Goal: Information Seeking & Learning: Compare options

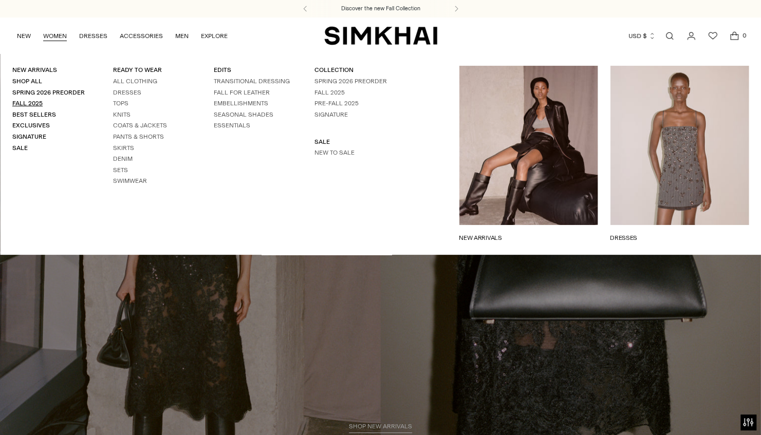
click at [29, 103] on link "Fall 2025" at bounding box center [27, 103] width 30 height 7
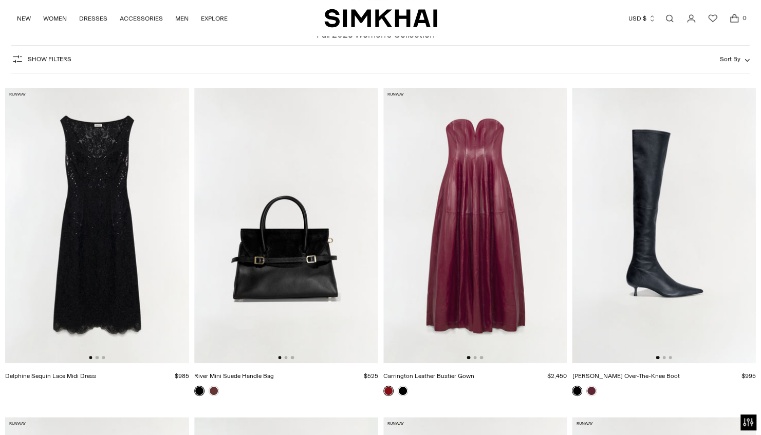
scroll to position [56, 0]
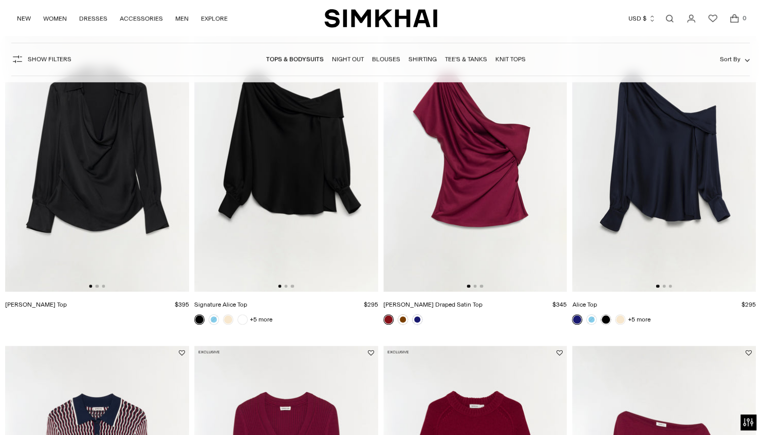
scroll to position [439, 0]
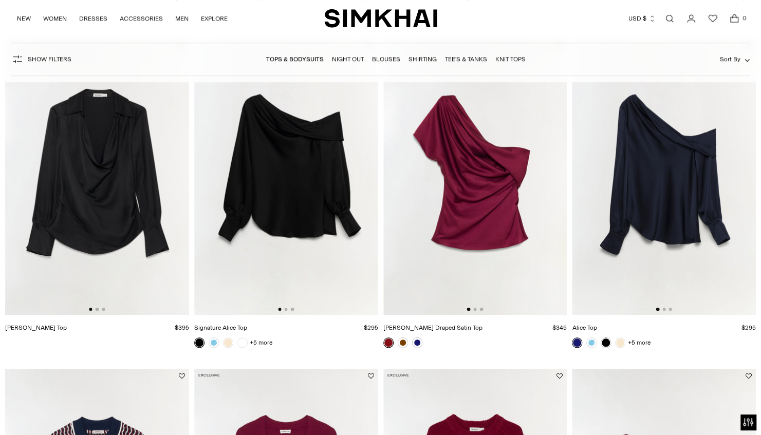
click at [650, 206] on img at bounding box center [664, 177] width 184 height 276
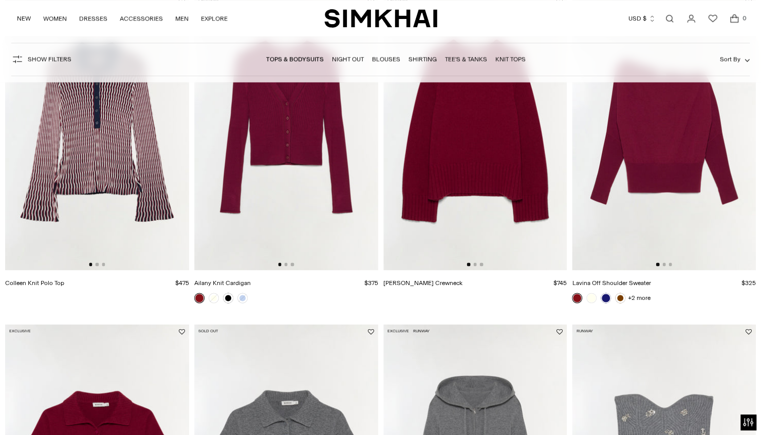
scroll to position [799, 0]
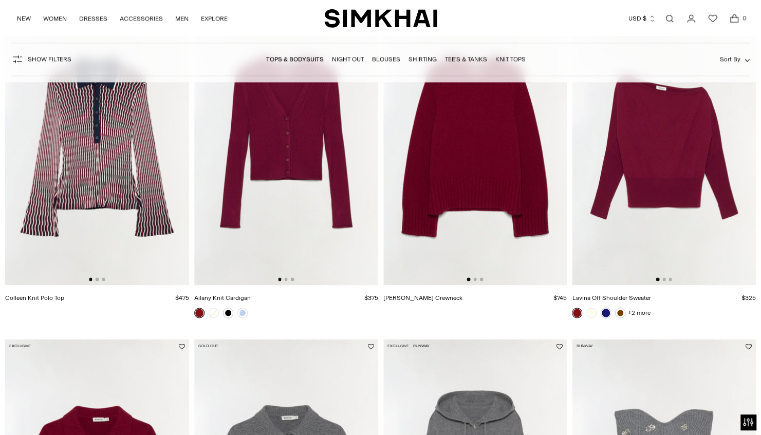
click at [604, 221] on img at bounding box center [664, 147] width 184 height 276
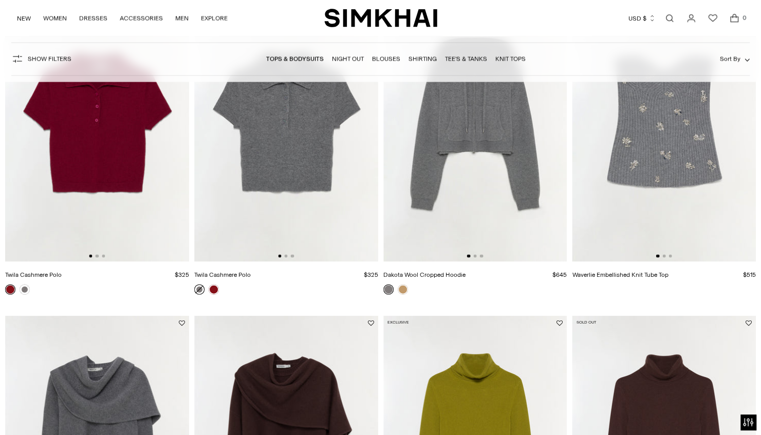
scroll to position [1152, 0]
click at [246, 199] on img at bounding box center [286, 124] width 184 height 276
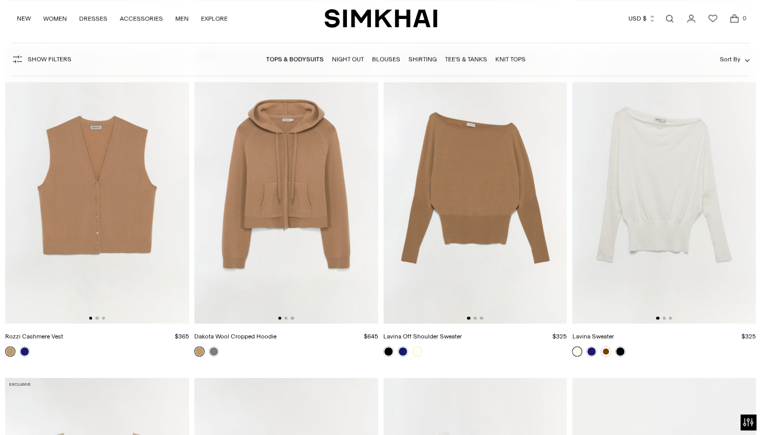
scroll to position [3061, 0]
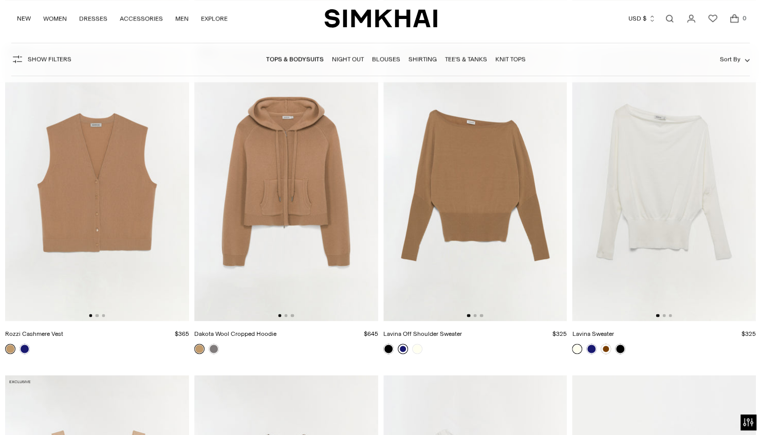
click at [403, 346] on link at bounding box center [403, 349] width 10 height 10
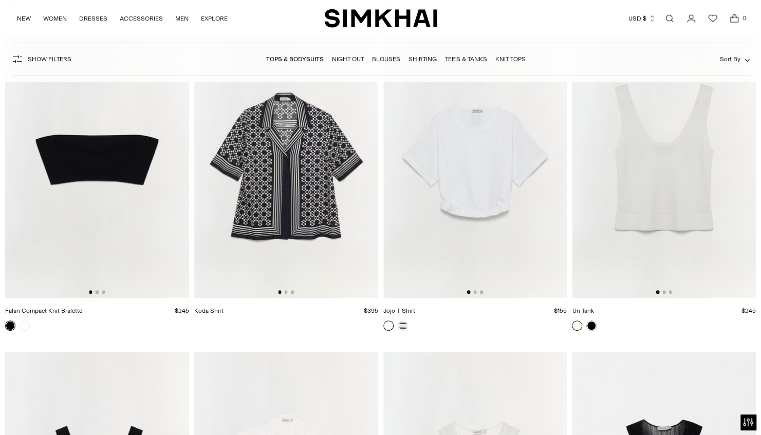
scroll to position [7034, 0]
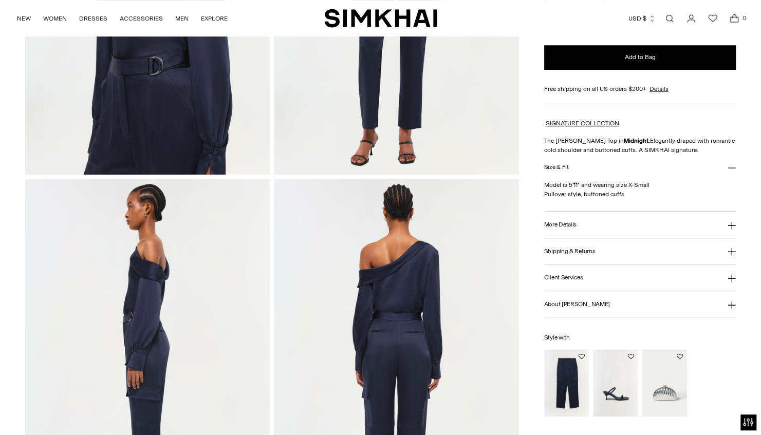
scroll to position [267, 0]
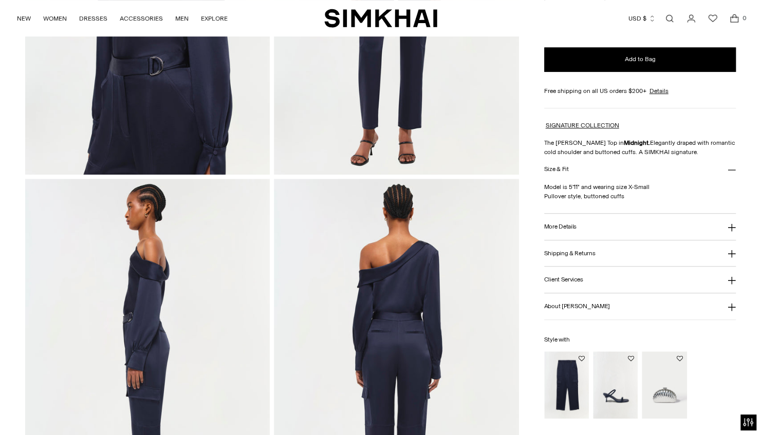
click at [590, 231] on button "More Details" at bounding box center [640, 227] width 192 height 26
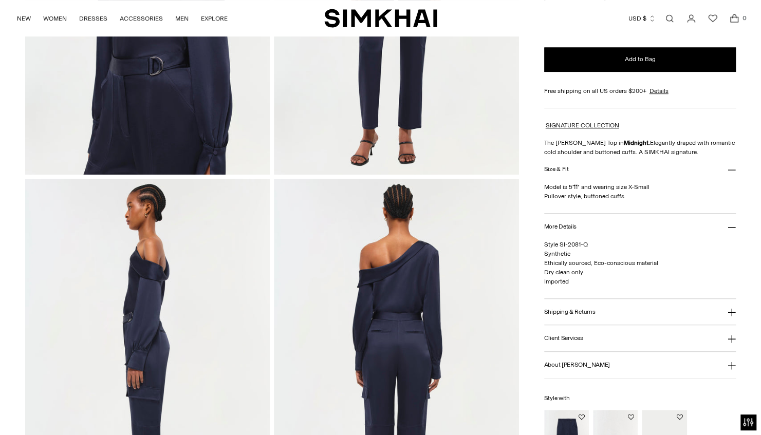
click at [573, 311] on h3 "Shipping & Returns" at bounding box center [569, 312] width 51 height 7
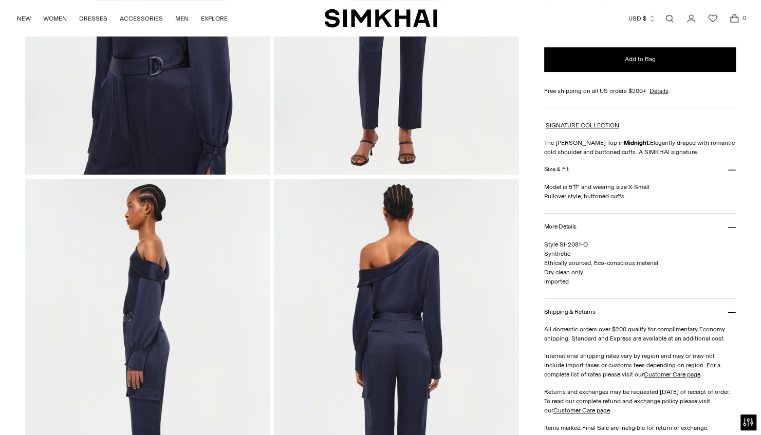
click at [577, 305] on button "Shipping & Returns" at bounding box center [640, 312] width 192 height 26
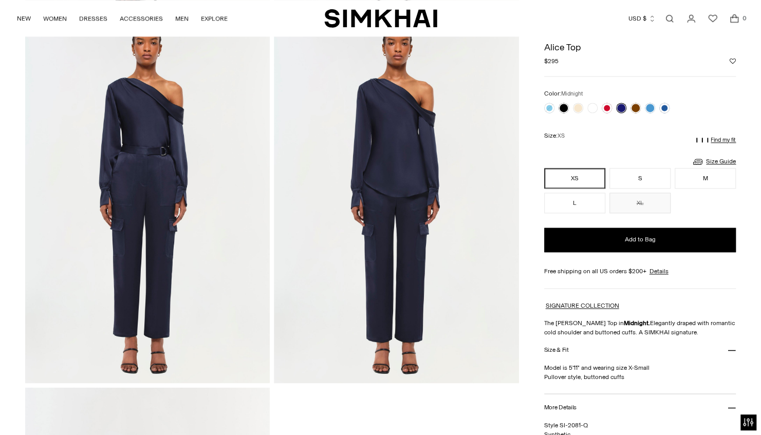
scroll to position [801, 0]
click at [580, 108] on link at bounding box center [578, 108] width 10 height 10
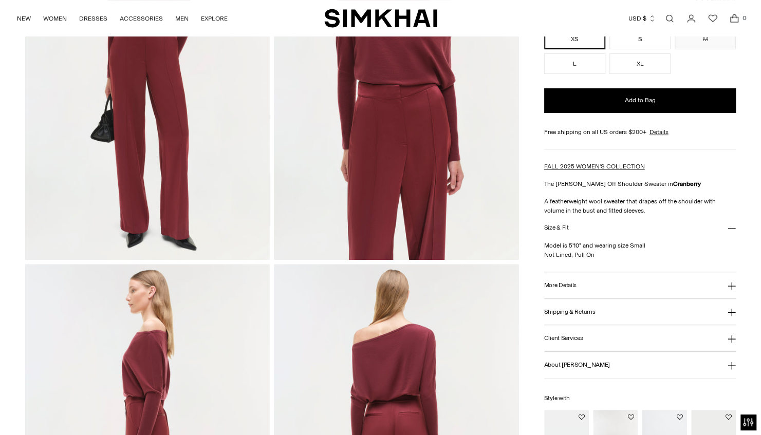
scroll to position [182, 0]
click at [591, 282] on button "More Details" at bounding box center [640, 285] width 192 height 26
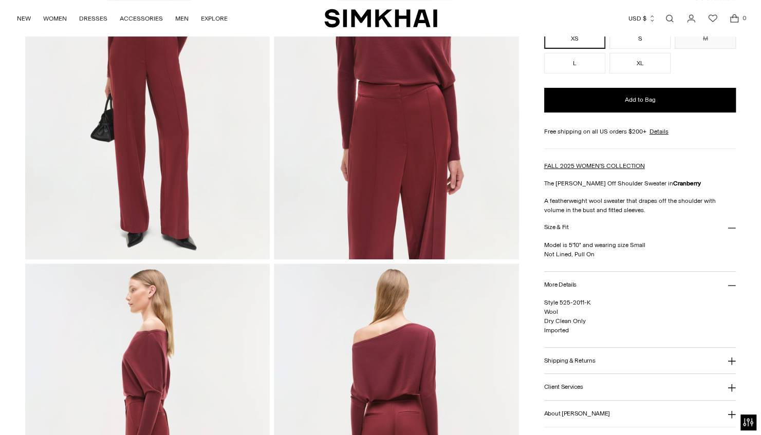
click at [595, 282] on button "More Details" at bounding box center [640, 285] width 192 height 26
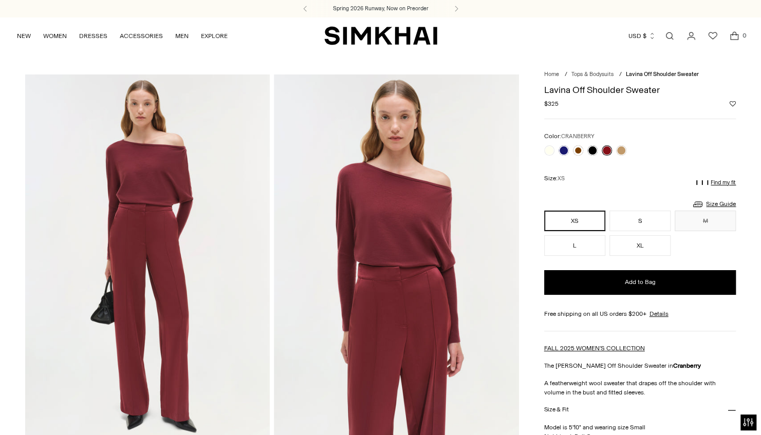
scroll to position [0, 0]
click at [593, 150] on link at bounding box center [592, 150] width 10 height 10
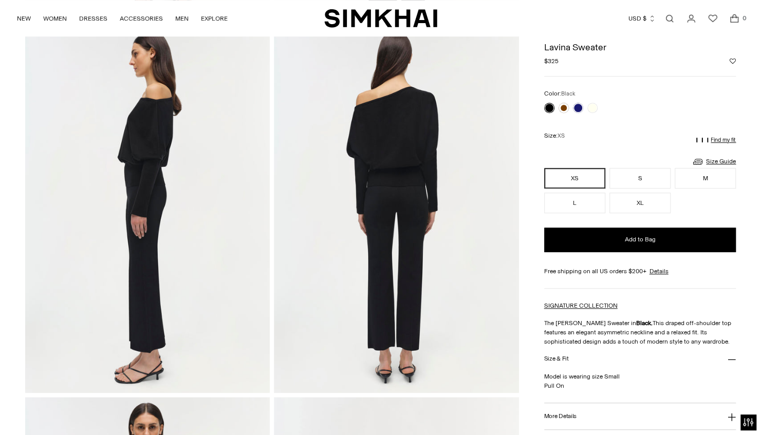
scroll to position [386, 0]
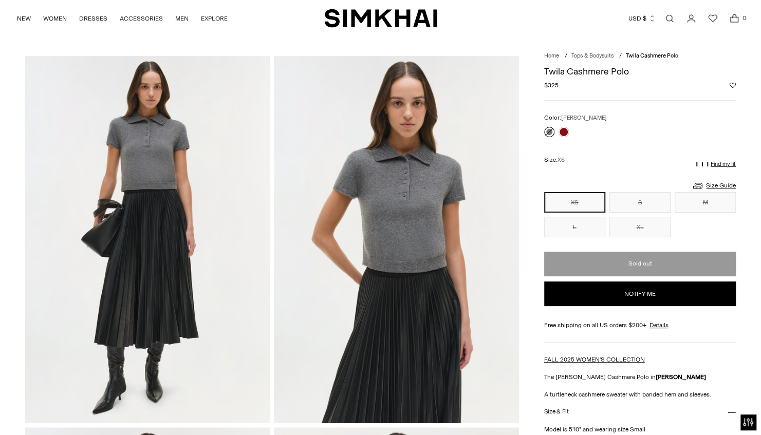
scroll to position [19, 0]
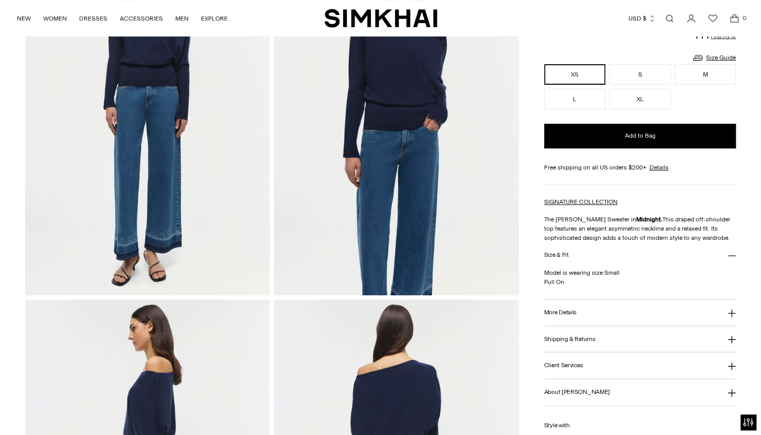
scroll to position [146, 0]
click at [560, 314] on h3 "More Details" at bounding box center [560, 312] width 32 height 7
click at [562, 312] on h3 "More Details" at bounding box center [560, 312] width 32 height 7
